Goal: Task Accomplishment & Management: Manage account settings

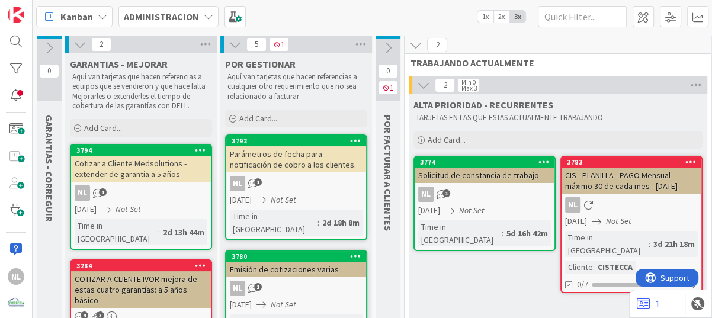
click at [461, 183] on div "3774 Solicitud de constancia de trabajo NL 1 [DATE] Not Set Time in [GEOGRAPHIC…" at bounding box center [484, 203] width 142 height 95
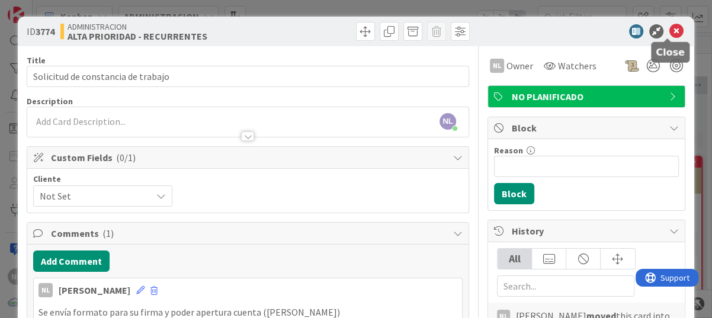
click at [669, 32] on icon at bounding box center [676, 31] width 14 height 14
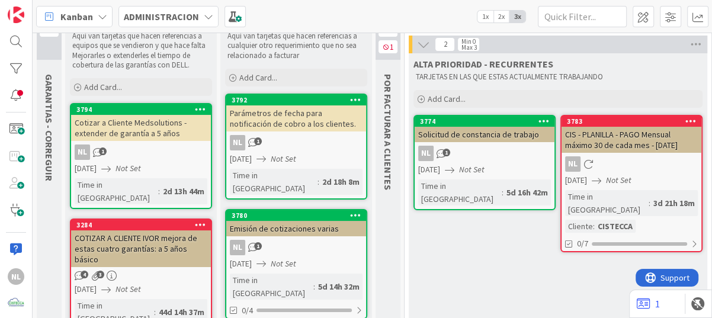
scroll to position [59, 0]
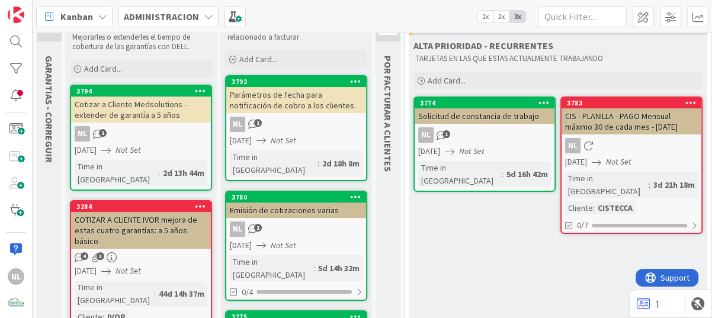
click at [150, 139] on div "NL 1" at bounding box center [141, 133] width 140 height 15
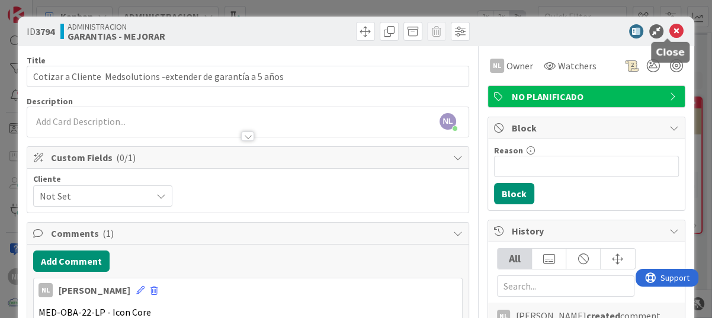
click at [669, 27] on icon at bounding box center [676, 31] width 14 height 14
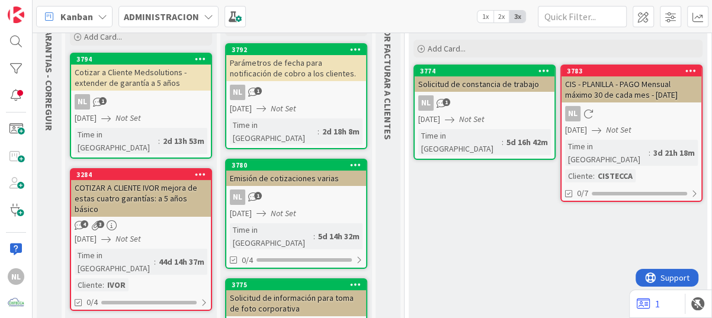
scroll to position [118, 0]
